Goal: Task Accomplishment & Management: Use online tool/utility

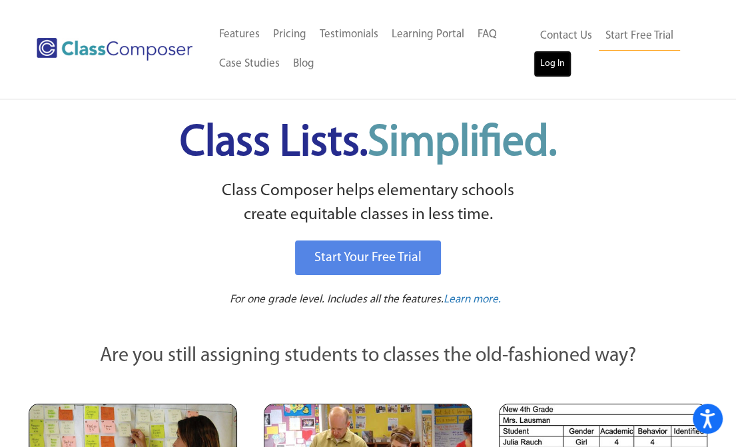
click at [555, 59] on link "Log In" at bounding box center [552, 64] width 38 height 27
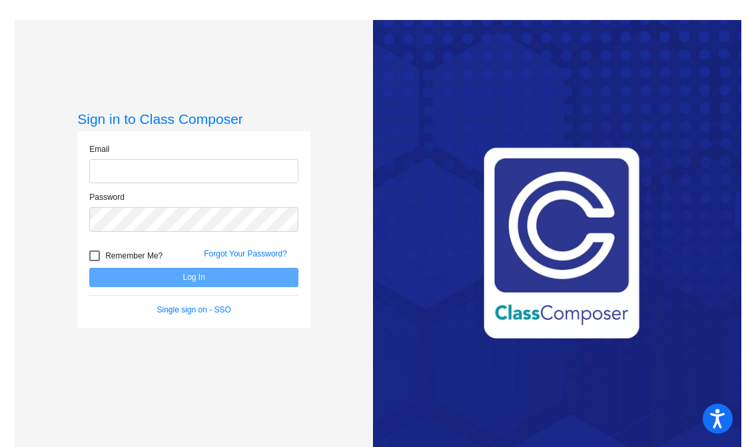
click at [120, 176] on input "email" at bounding box center [193, 171] width 209 height 25
type input "eahrens@montevideoschools.org"
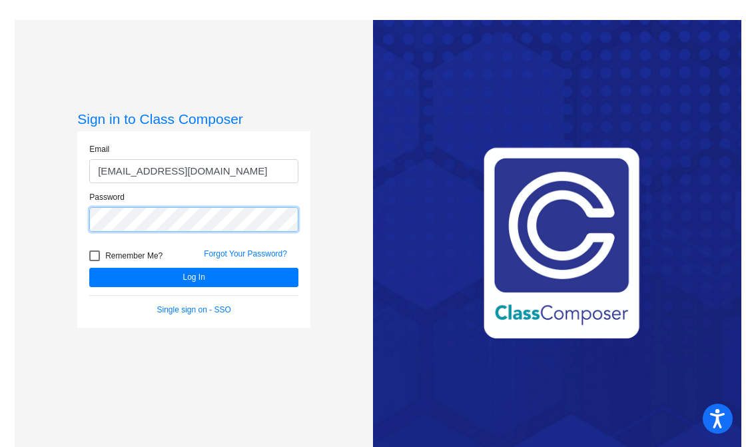
click at [89, 268] on button "Log In" at bounding box center [193, 277] width 209 height 19
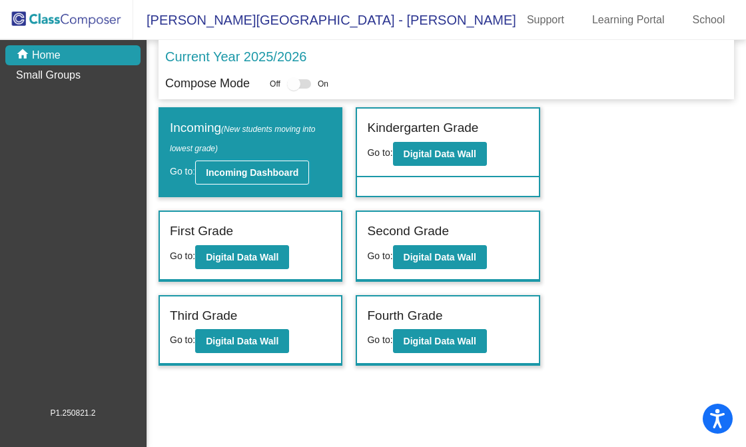
click at [251, 171] on b "Incoming Dashboard" at bounding box center [252, 172] width 93 height 11
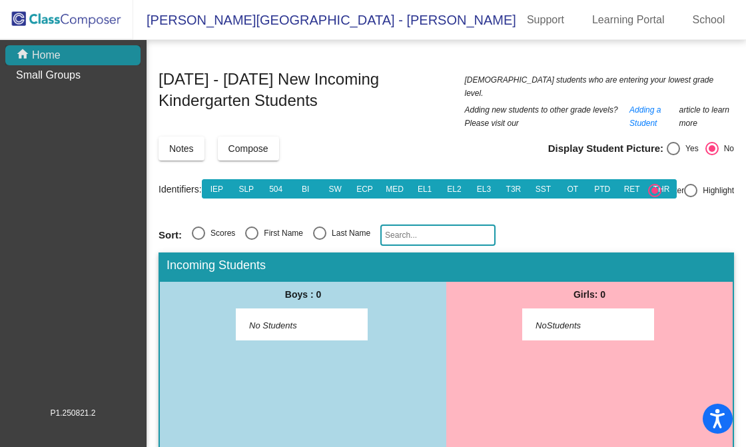
click at [68, 59] on div "home Home" at bounding box center [72, 55] width 135 height 20
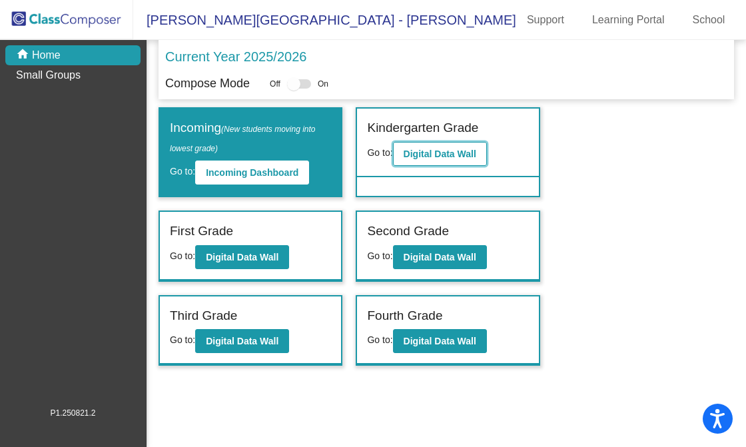
click at [428, 150] on b "Digital Data Wall" at bounding box center [439, 153] width 73 height 11
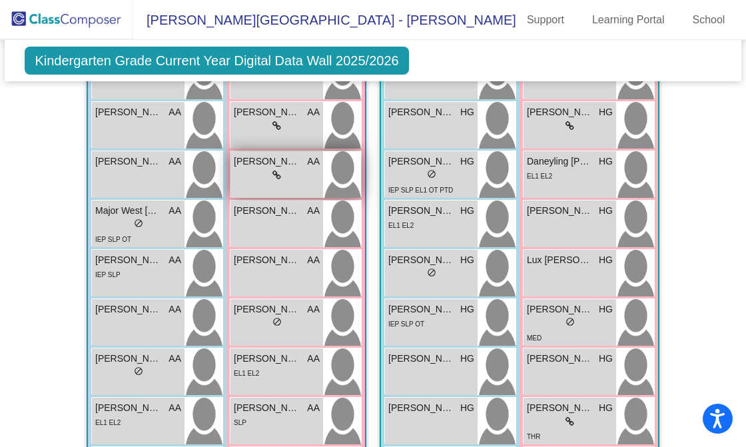
scroll to position [466, 0]
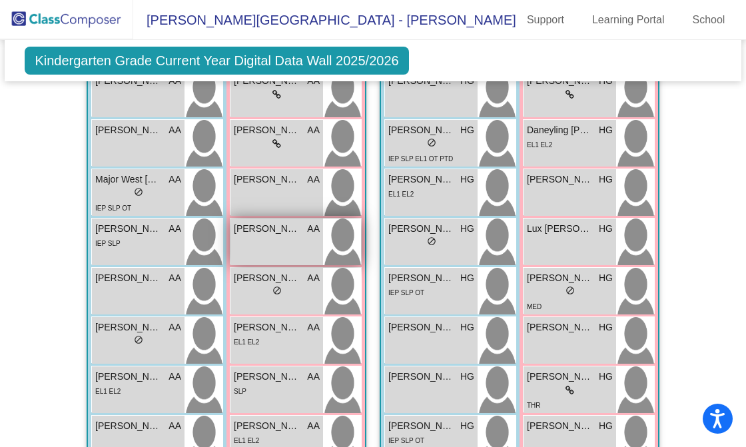
click at [257, 241] on div "Carmen Jahn AA lock do_not_disturb_alt" at bounding box center [276, 241] width 93 height 47
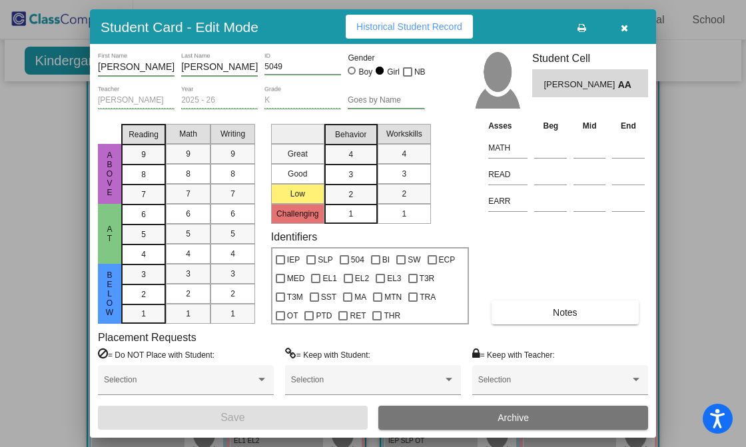
click at [622, 28] on icon "button" at bounding box center [623, 27] width 7 height 9
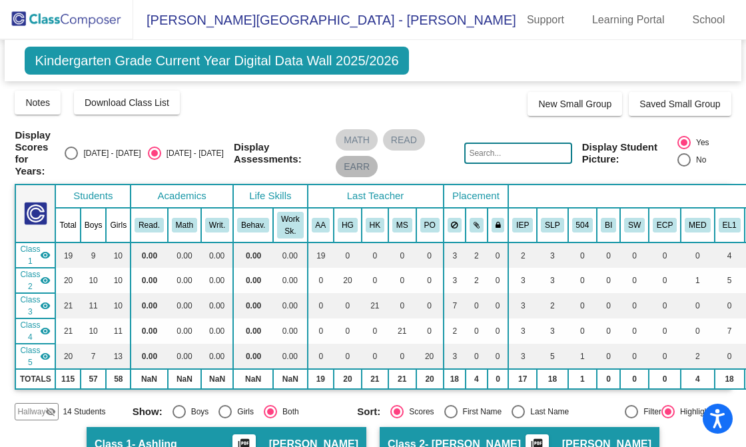
scroll to position [0, 0]
